Goal: Transaction & Acquisition: Book appointment/travel/reservation

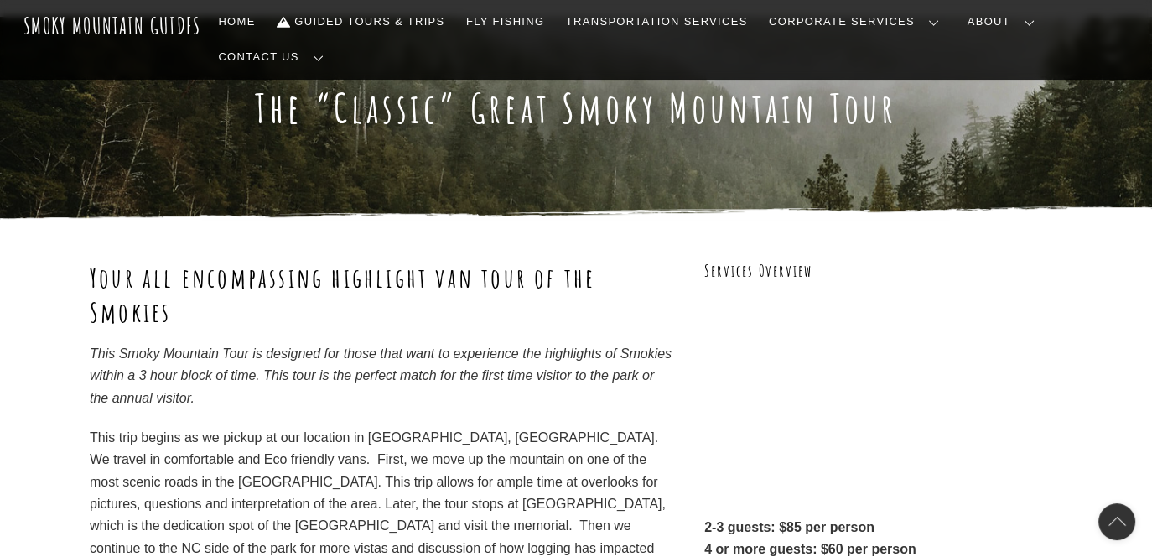
scroll to position [84, 0]
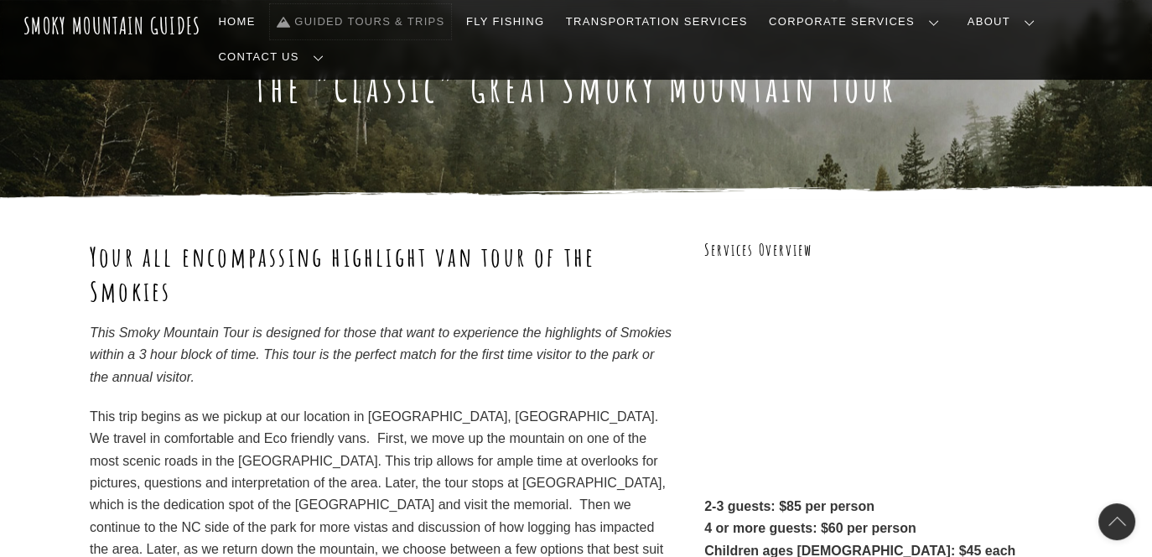
click at [412, 18] on link "Guided Tours & Trips" at bounding box center [360, 21] width 181 height 35
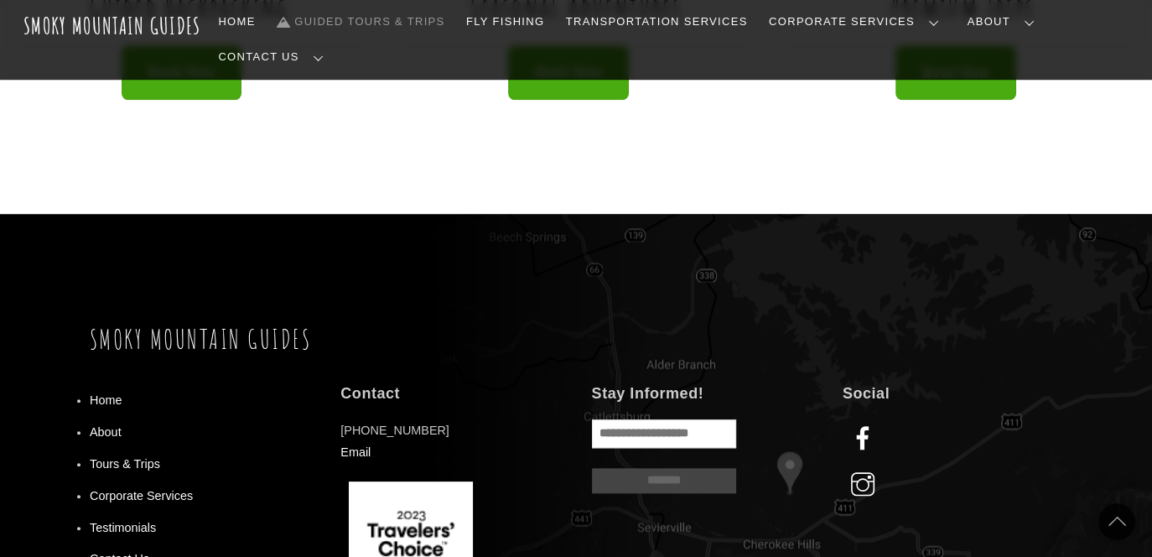
scroll to position [1509, 0]
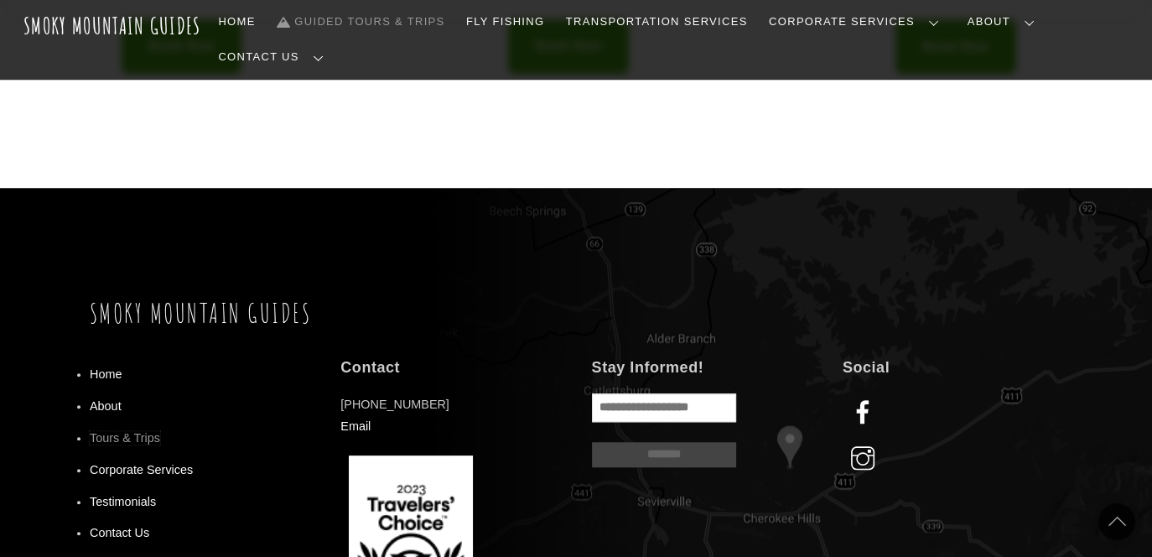
click at [144, 431] on link "Tours & Trips" at bounding box center [125, 437] width 70 height 13
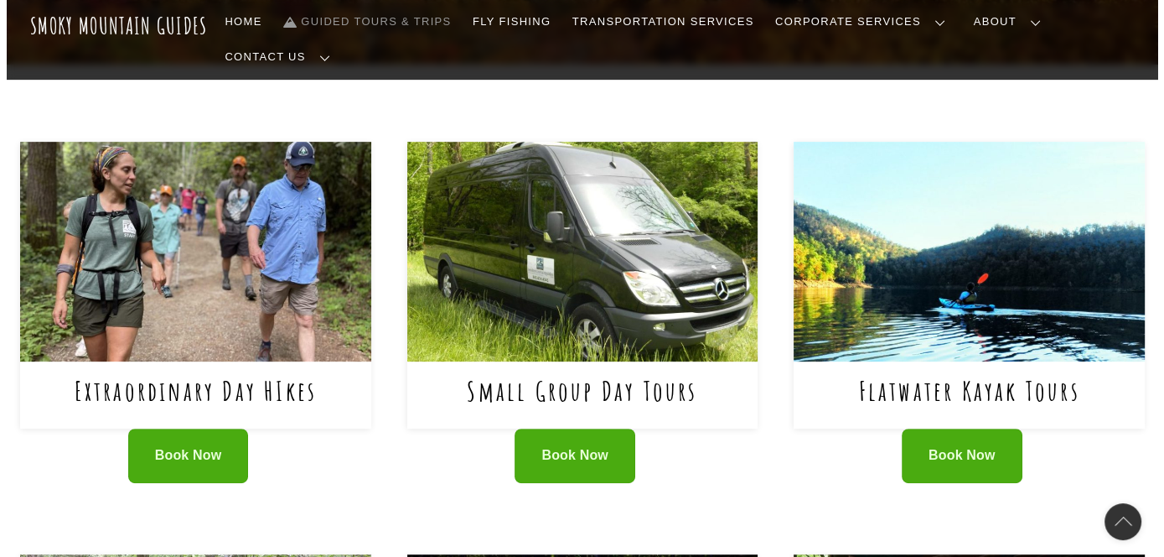
scroll to position [671, 0]
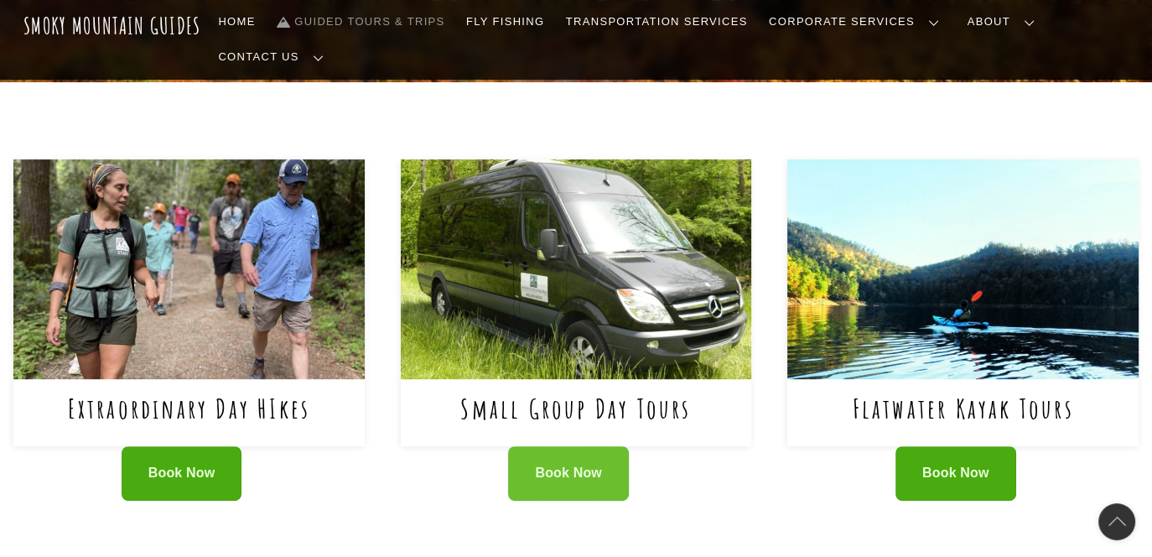
click at [542, 464] on span "Book Now" at bounding box center [568, 473] width 67 height 18
